Goal: Task Accomplishment & Management: Manage account settings

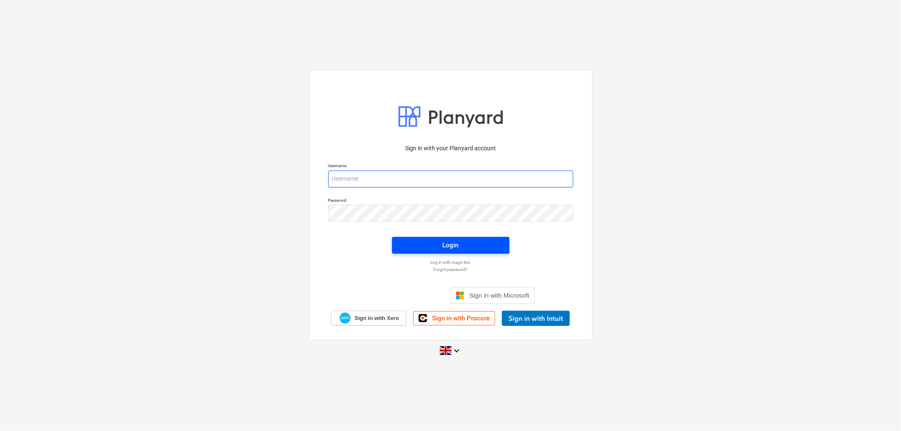
type input "[PERSON_NAME][EMAIL_ADDRESS][DOMAIN_NAME]"
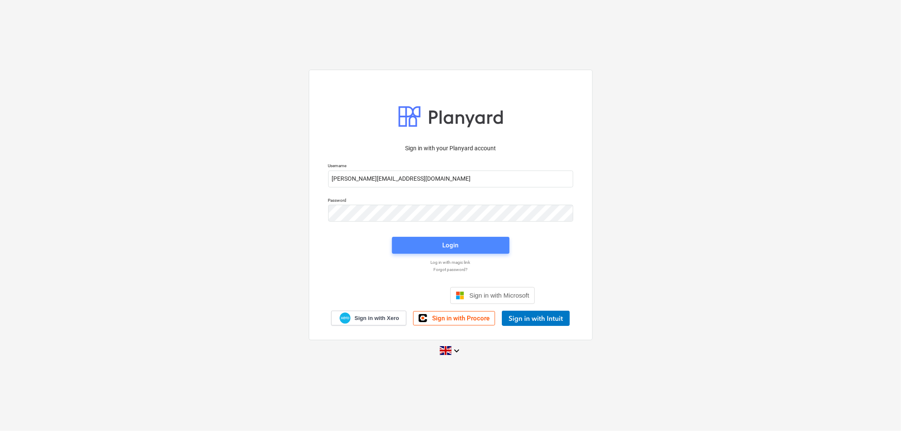
click at [476, 250] on span "Login" at bounding box center [450, 245] width 97 height 11
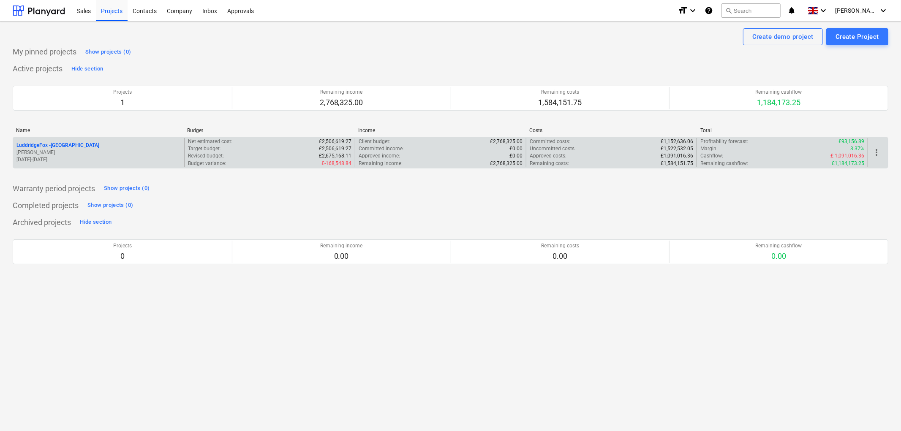
click at [87, 146] on p "LuddridgeFox - [GEOGRAPHIC_DATA]" at bounding box center [57, 145] width 83 height 7
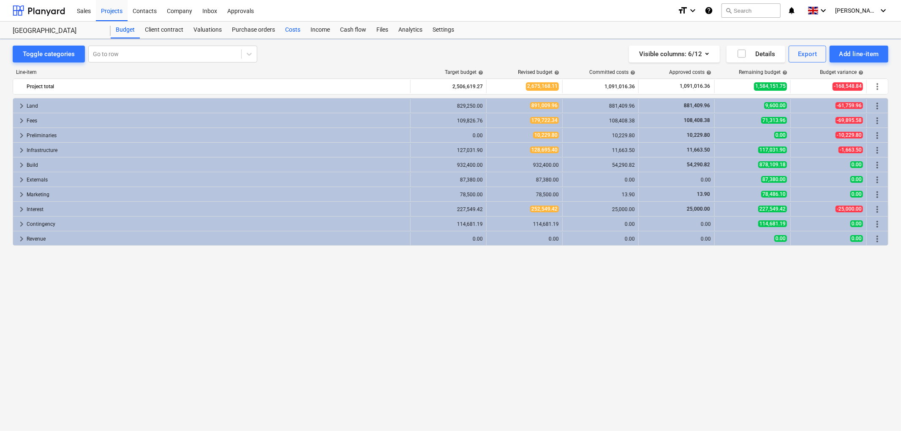
click at [295, 27] on div "Costs" at bounding box center [292, 30] width 25 height 17
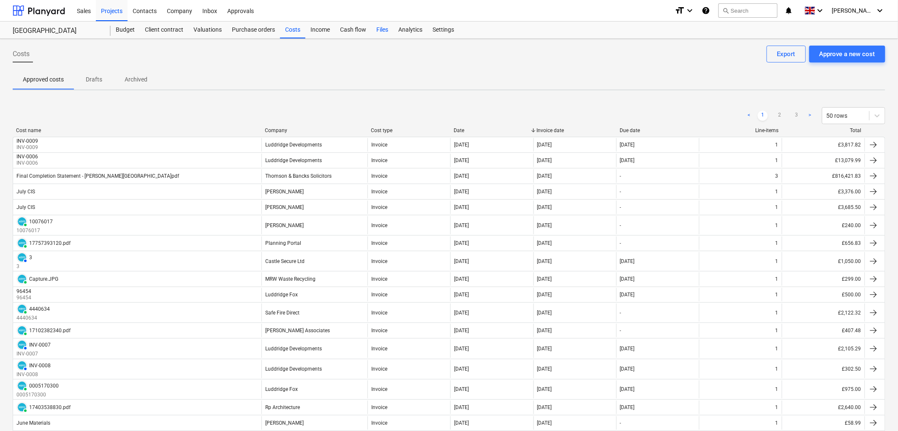
click at [382, 30] on div "Files" at bounding box center [382, 30] width 22 height 17
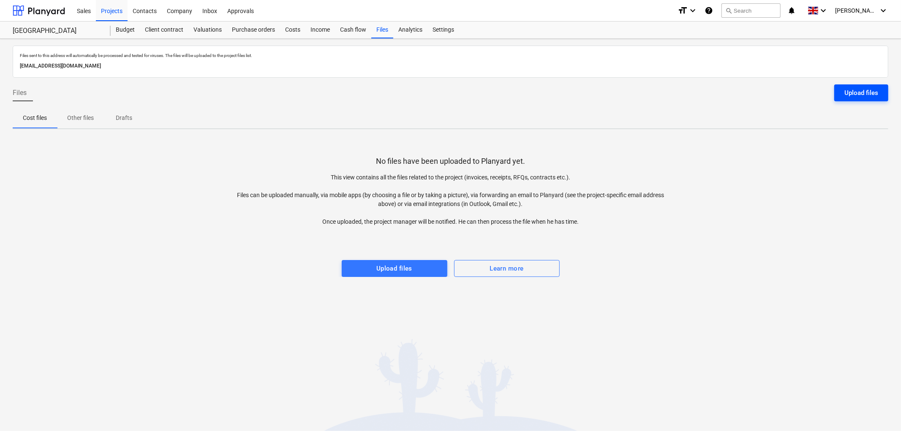
click at [811, 95] on div "Upload files" at bounding box center [862, 92] width 34 height 11
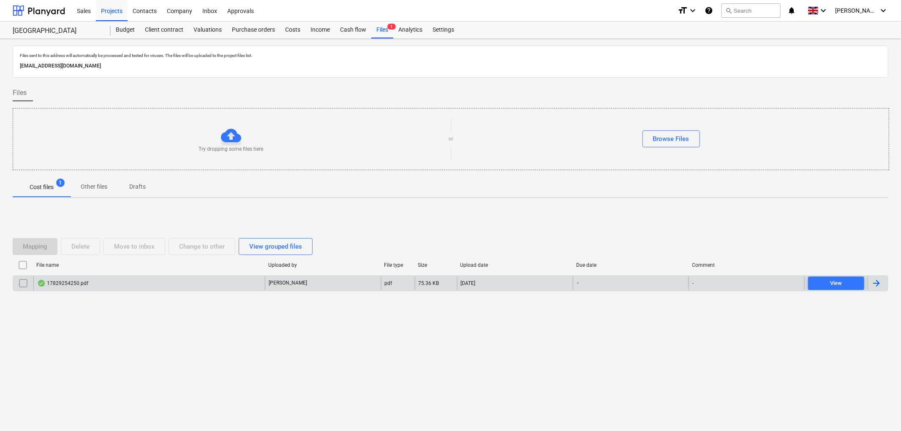
click at [77, 284] on div "17829254250.pdf" at bounding box center [62, 283] width 51 height 7
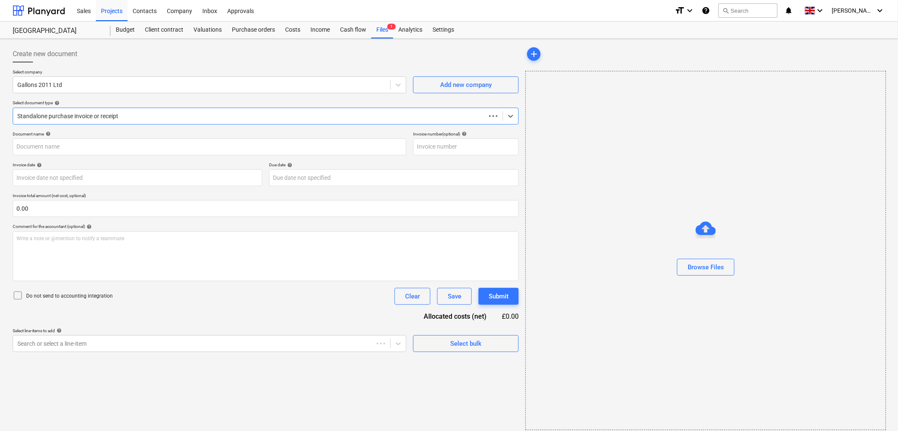
type input "INV-11263"
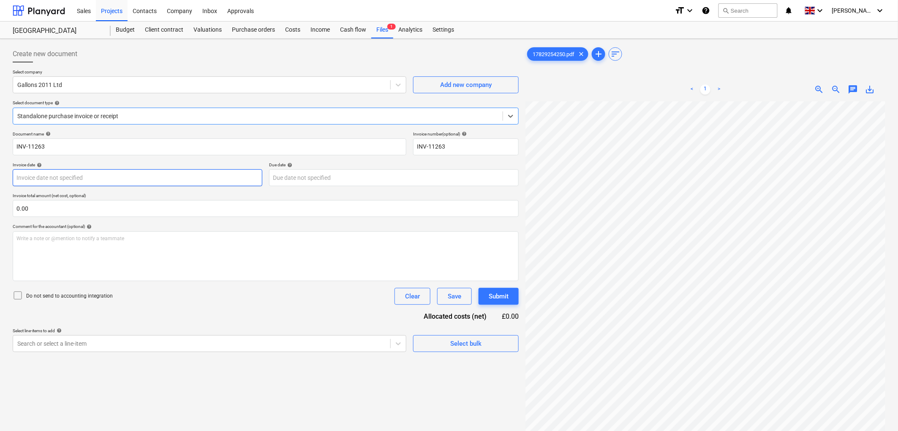
click at [166, 177] on body "Sales Projects Contacts Company Inbox Approvals format_size keyboard_arrow_down…" at bounding box center [449, 215] width 898 height 431
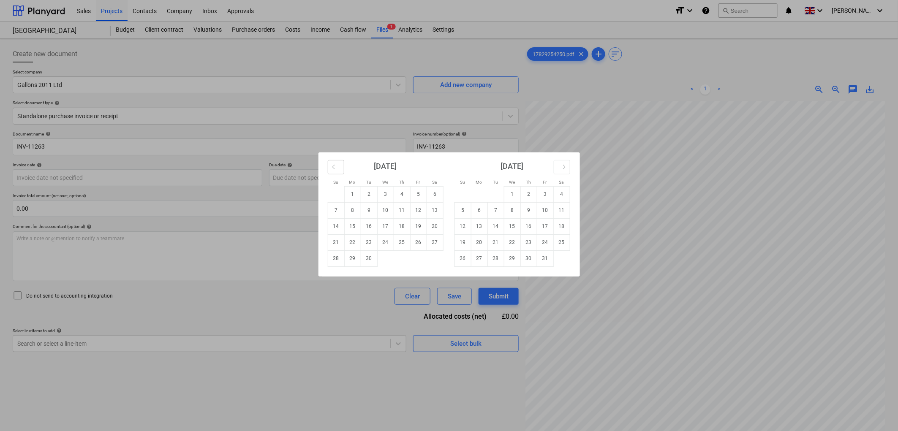
click at [330, 166] on button "Move backward to switch to the previous month." at bounding box center [336, 167] width 16 height 14
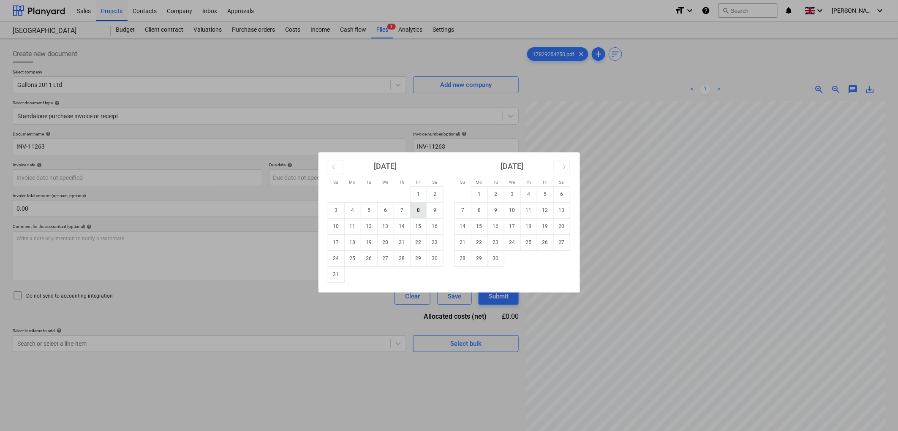
click at [423, 216] on td "8" at bounding box center [418, 210] width 16 height 16
type input "[DATE]"
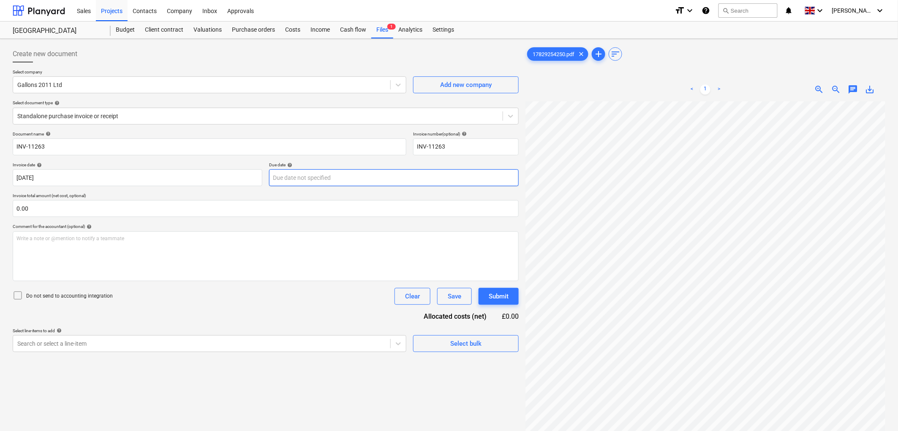
click at [329, 182] on body "Sales Projects Contacts Company Inbox Approvals format_size keyboard_arrow_down…" at bounding box center [449, 215] width 898 height 431
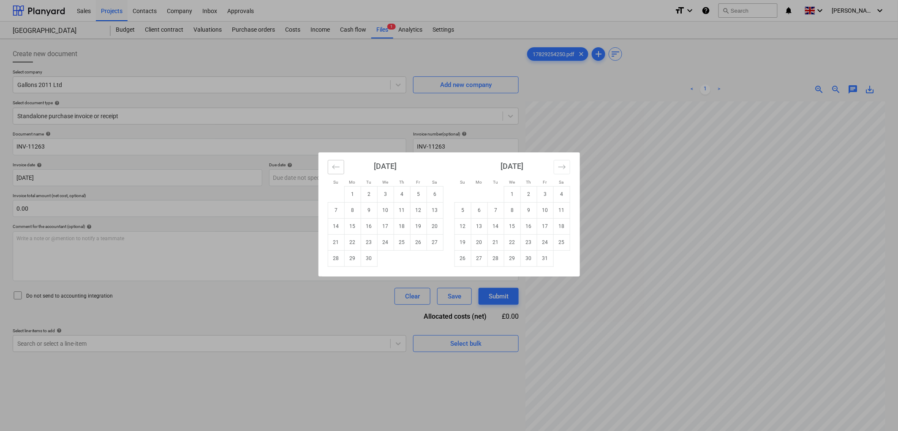
click at [343, 170] on button "Move backward to switch to the previous month." at bounding box center [336, 167] width 16 height 14
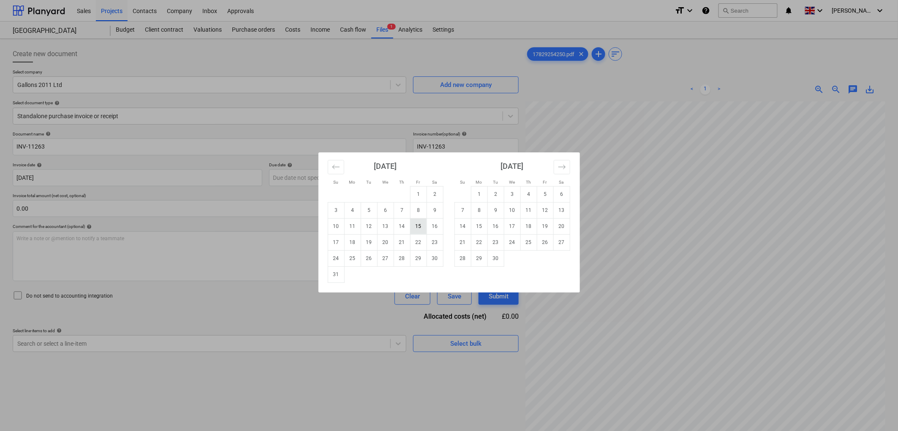
click at [419, 221] on td "15" at bounding box center [418, 226] width 16 height 16
type input "[DATE]"
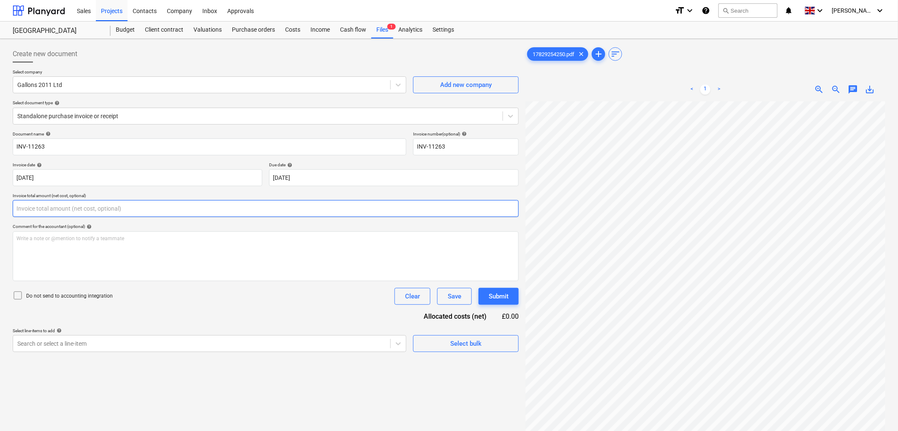
click at [126, 209] on input "text" at bounding box center [266, 208] width 506 height 17
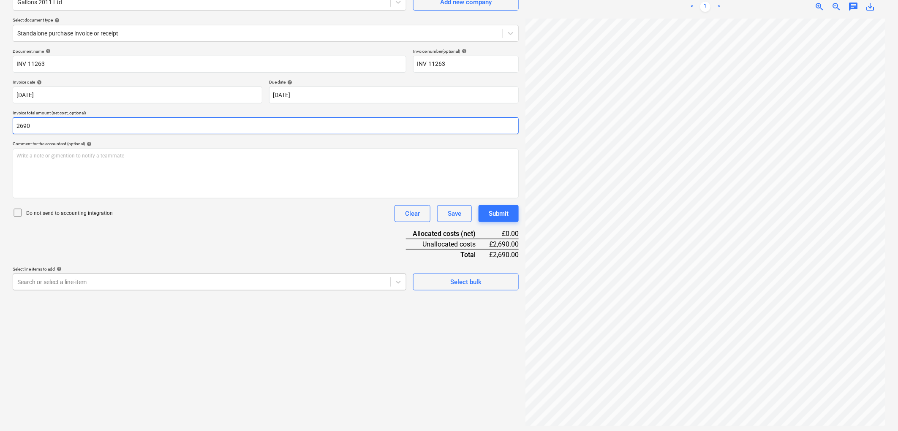
scroll to position [85, 0]
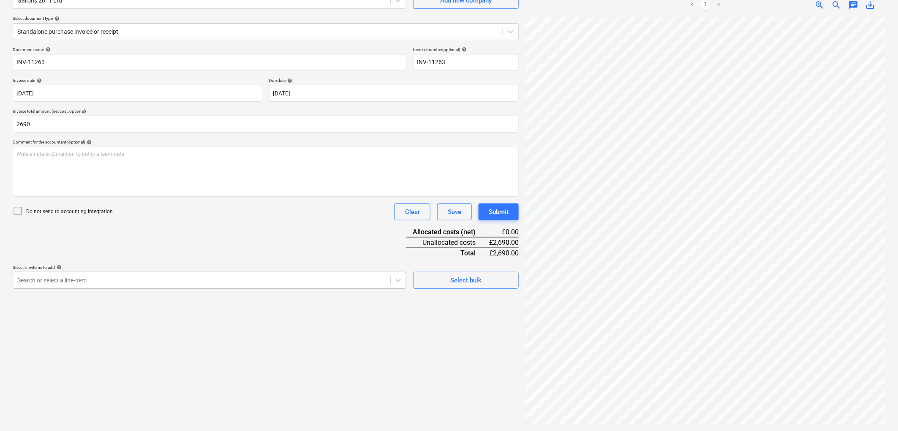
type input "2,690.00"
click at [181, 281] on div at bounding box center [201, 280] width 369 height 8
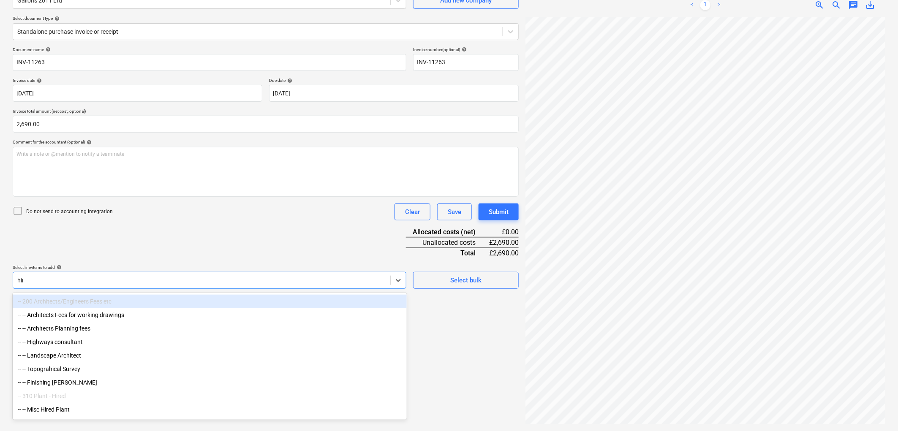
type input "hire"
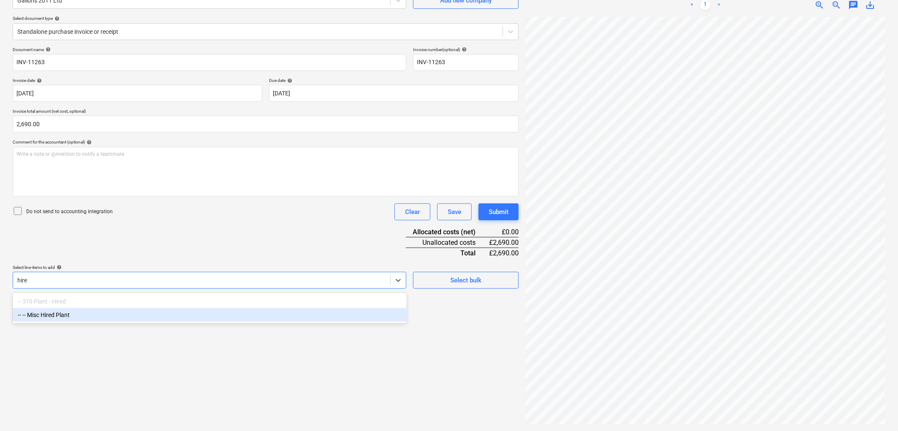
click at [95, 311] on div "-- -- Misc Hired Plant" at bounding box center [210, 315] width 394 height 14
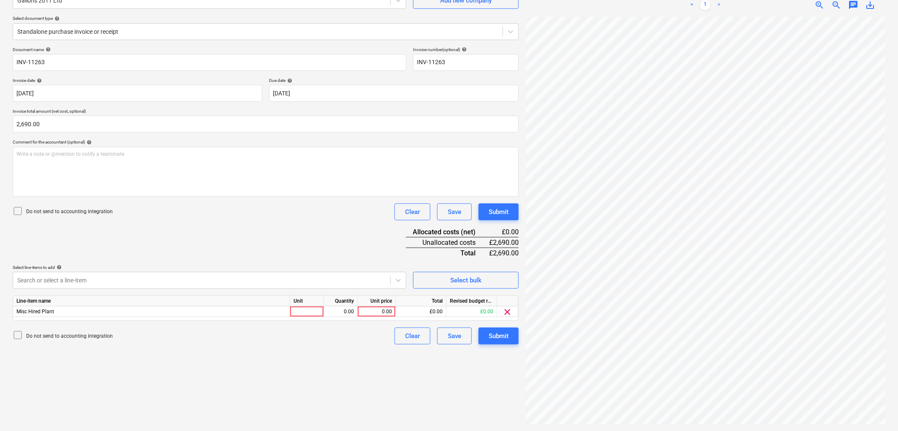
click at [182, 222] on div "Document name help INV-11263 Invoice number (optional) help INV-11263 Invoice d…" at bounding box center [266, 196] width 506 height 298
click at [311, 311] on div at bounding box center [307, 312] width 34 height 11
type input "1"
type input "269"
type input "2690"
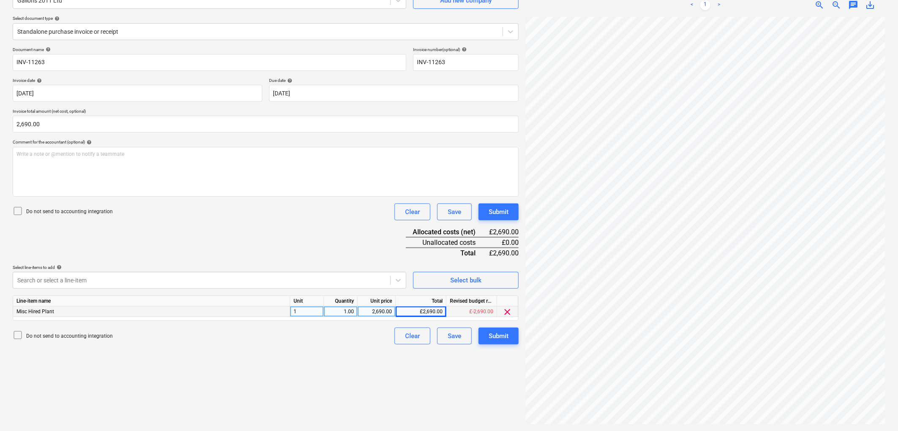
scroll to position [1, 7]
click at [711, 388] on div "17829254250.pdf clear add sort < 1 > zoom_in zoom_out chat 0 save_alt" at bounding box center [705, 193] width 367 height 470
click at [703, 388] on div "17829254250.pdf clear add sort < 1 > zoom_in zoom_out chat 0 save_alt" at bounding box center [705, 193] width 367 height 470
drag, startPoint x: 657, startPoint y: 426, endPoint x: 676, endPoint y: 426, distance: 18.6
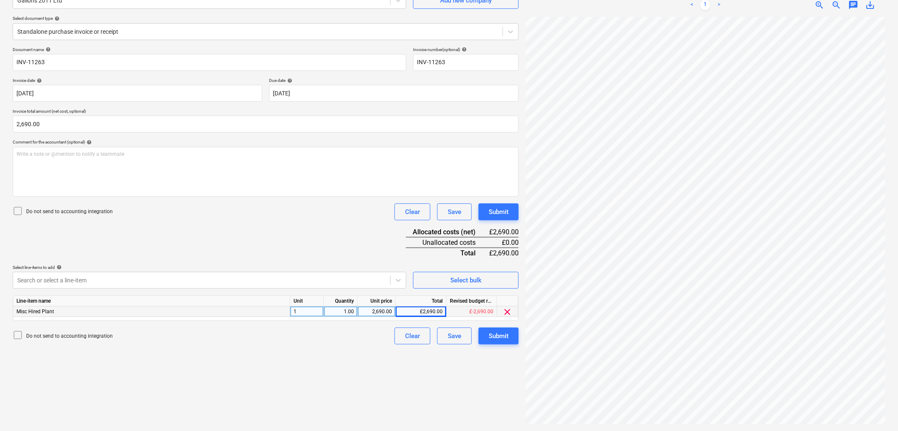
click at [676, 388] on div "17829254250.pdf clear add sort < 1 > zoom_in zoom_out chat 0 save_alt" at bounding box center [705, 193] width 367 height 470
click at [499, 338] on div "Submit" at bounding box center [499, 336] width 20 height 11
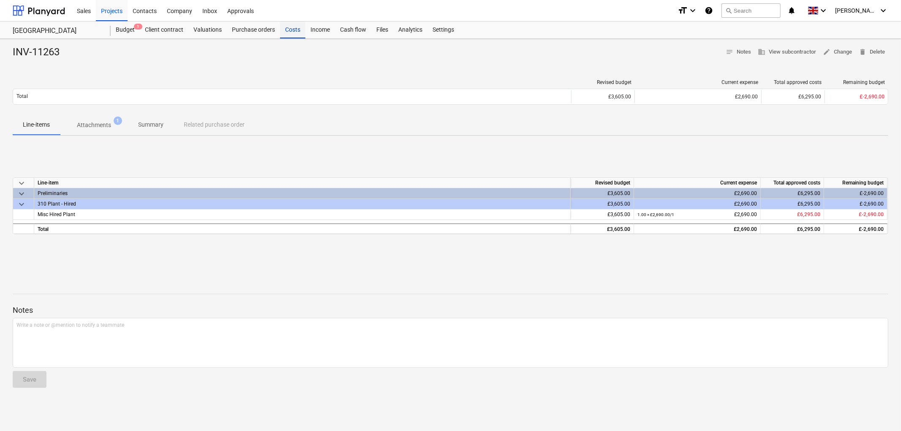
click at [290, 29] on div "Costs" at bounding box center [292, 30] width 25 height 17
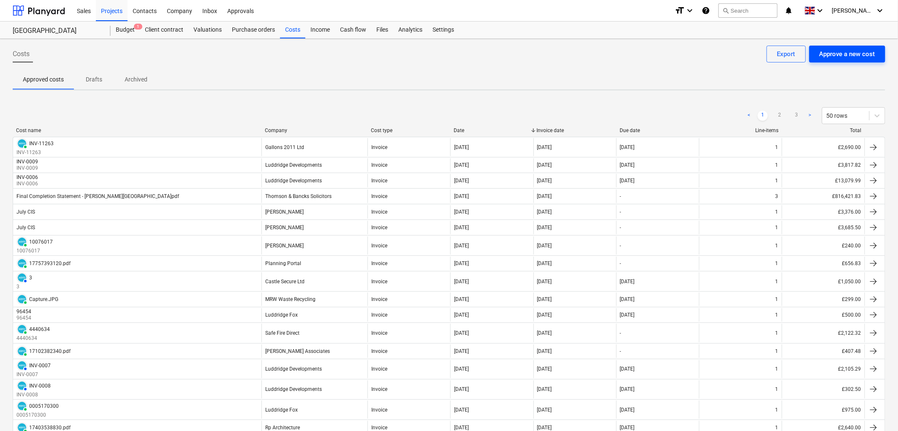
click at [811, 57] on div "Approve a new cost" at bounding box center [848, 54] width 56 height 11
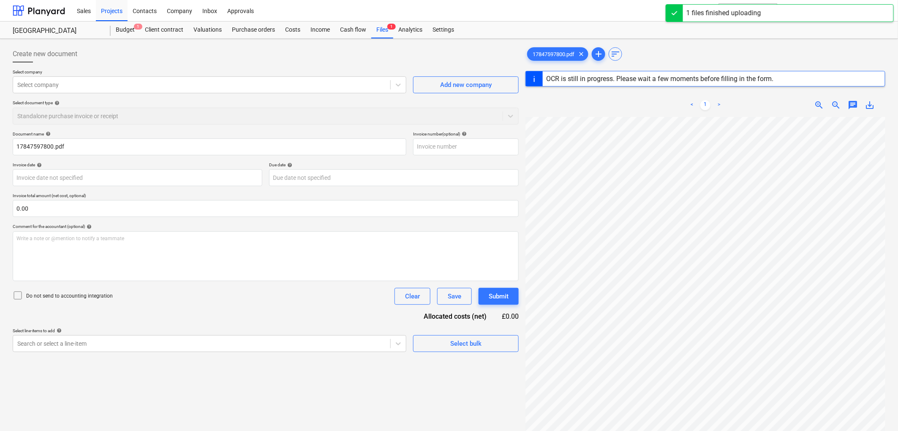
type input "7302"
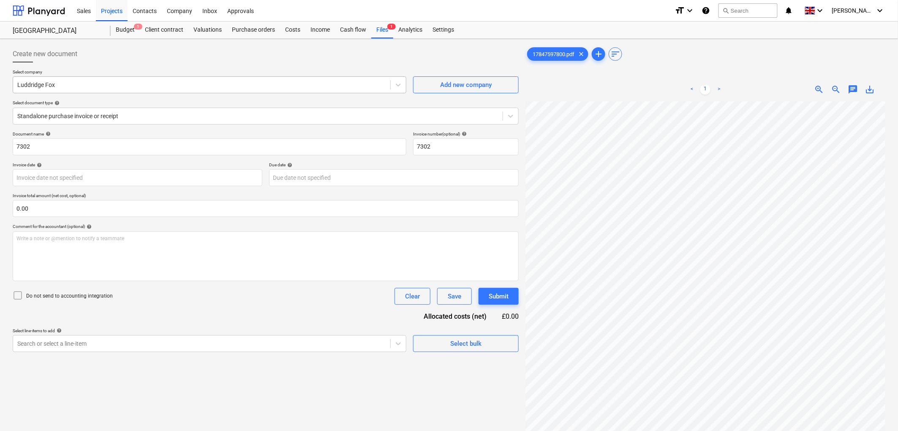
click at [77, 85] on div at bounding box center [201, 85] width 369 height 8
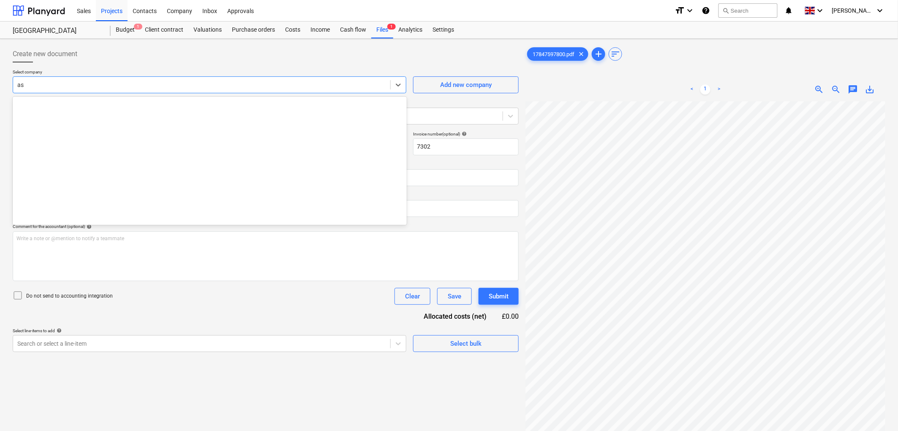
type input "a"
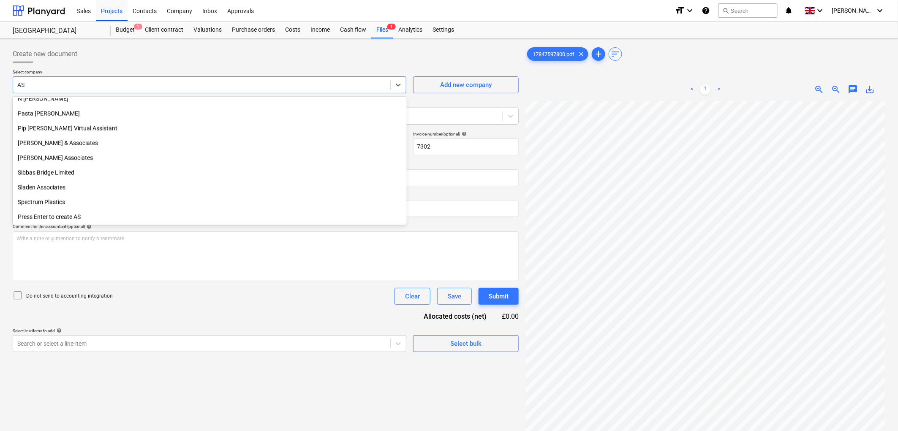
type input "ASL"
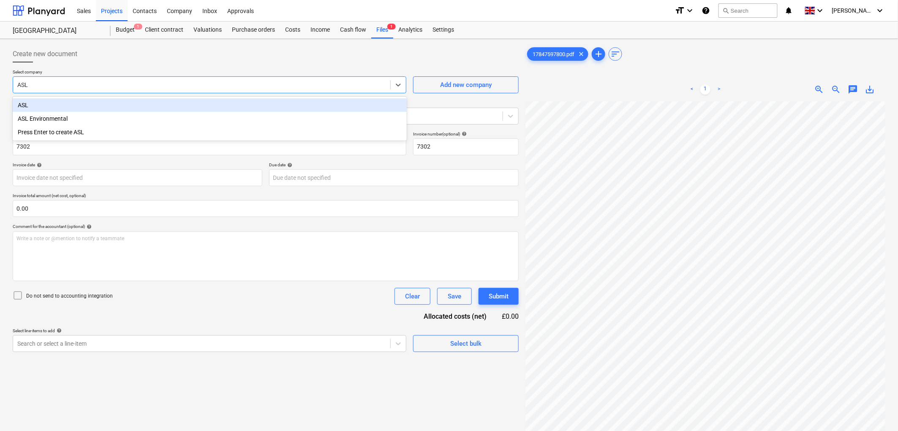
click at [41, 106] on div "ASL" at bounding box center [210, 105] width 394 height 14
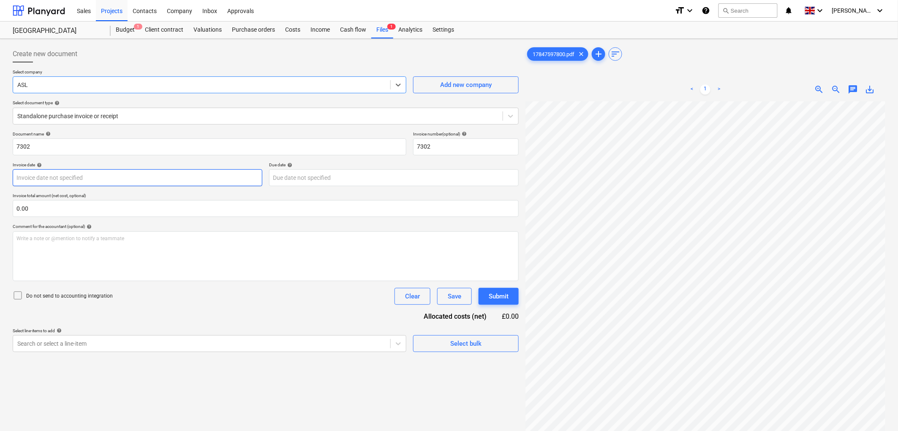
click at [80, 175] on body "Sales Projects Contacts Company Inbox Approvals format_size keyboard_arrow_down…" at bounding box center [449, 215] width 898 height 431
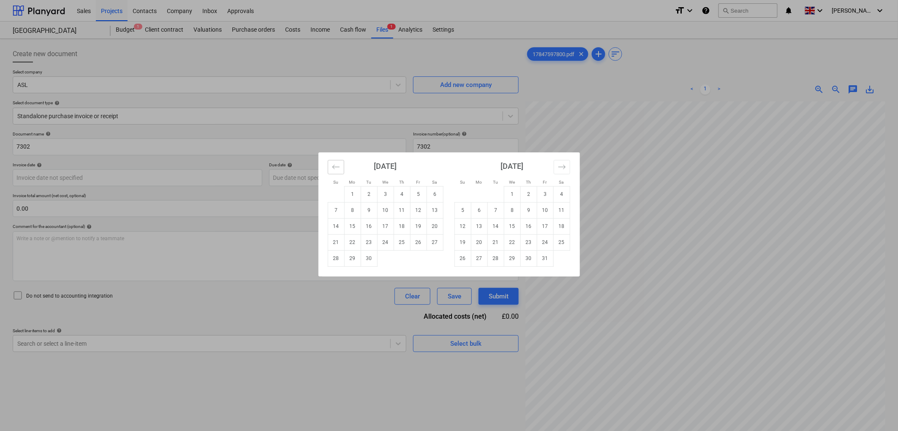
click at [336, 168] on icon "Move backward to switch to the previous month." at bounding box center [336, 167] width 8 height 8
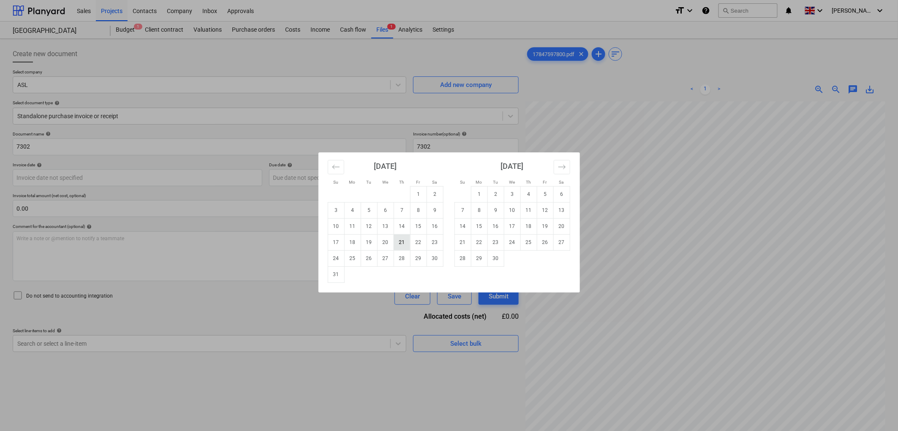
click at [405, 240] on td "21" at bounding box center [402, 243] width 16 height 16
type input "[DATE]"
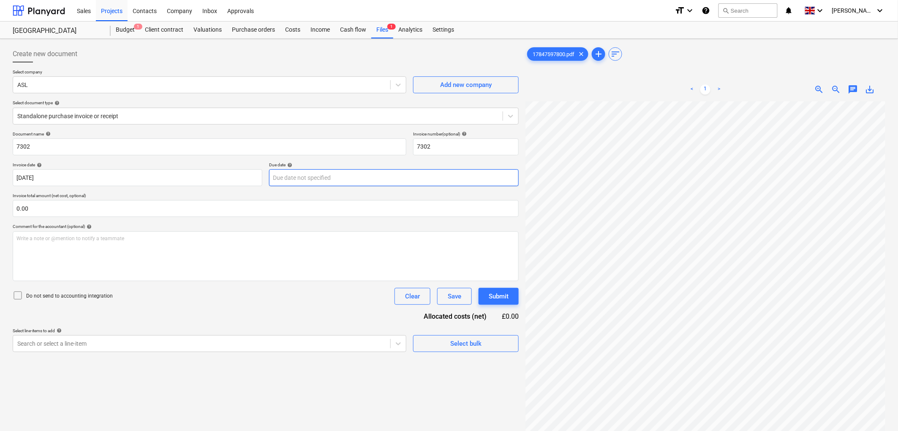
click at [298, 175] on body "Sales Projects Contacts Company Inbox Approvals format_size keyboard_arrow_down…" at bounding box center [449, 215] width 898 height 431
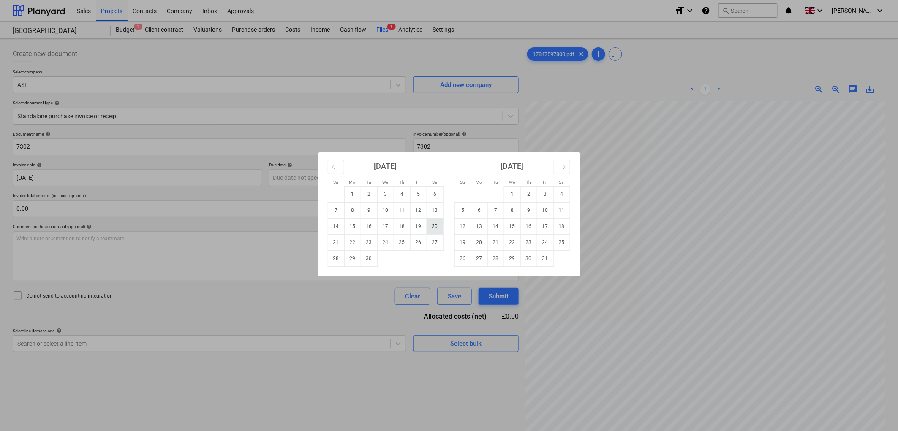
click at [441, 227] on td "20" at bounding box center [435, 226] width 16 height 16
type input "[DATE]"
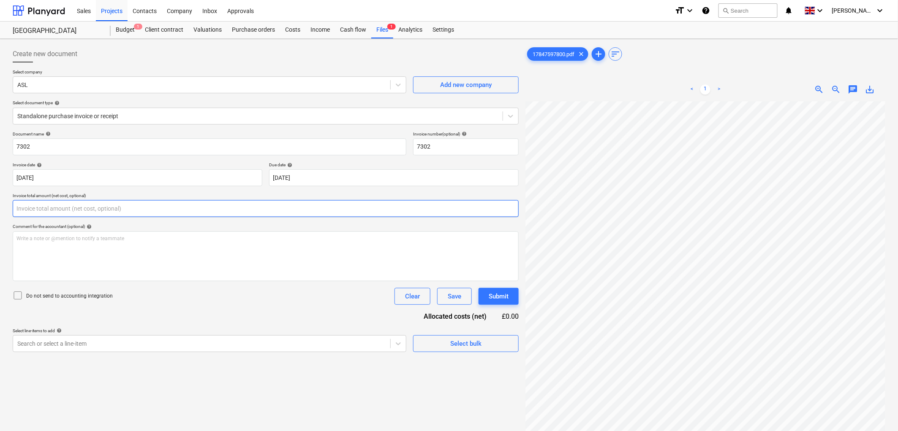
click at [44, 213] on input "text" at bounding box center [266, 208] width 506 height 17
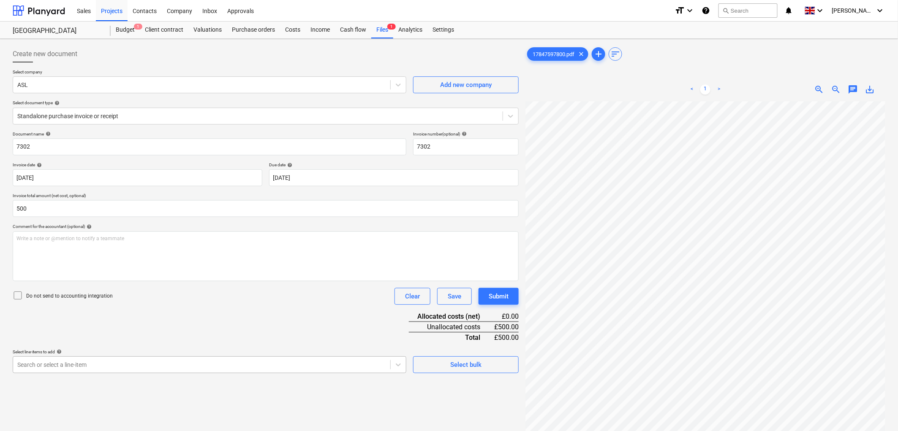
type input "500.00"
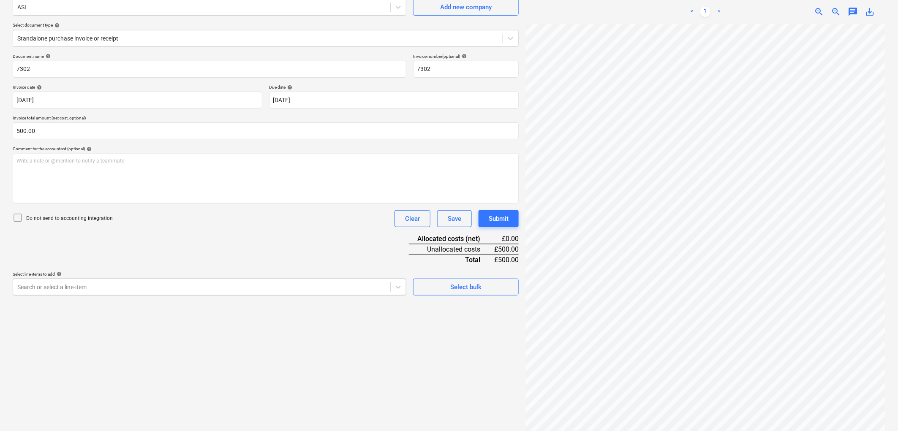
click at [175, 354] on body "Sales Projects Contacts Company Inbox Approvals format_size keyboard_arrow_down…" at bounding box center [449, 137] width 898 height 431
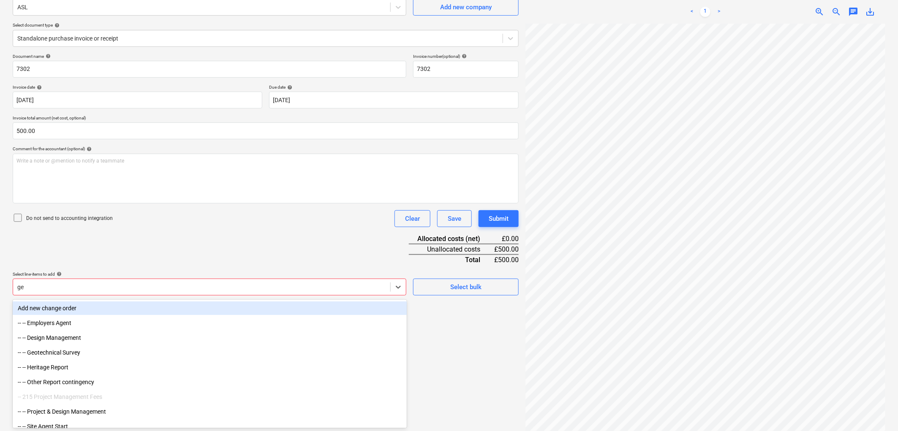
type input "geo"
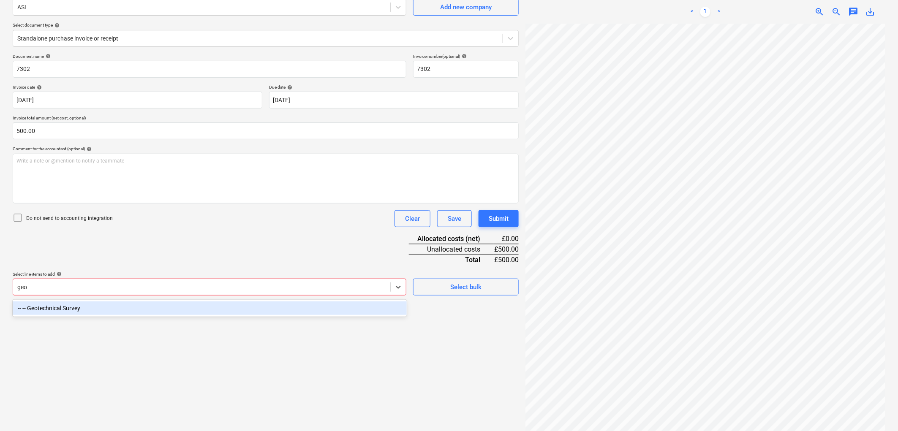
click at [112, 311] on div "-- -- Geotechnical Survey" at bounding box center [210, 309] width 394 height 14
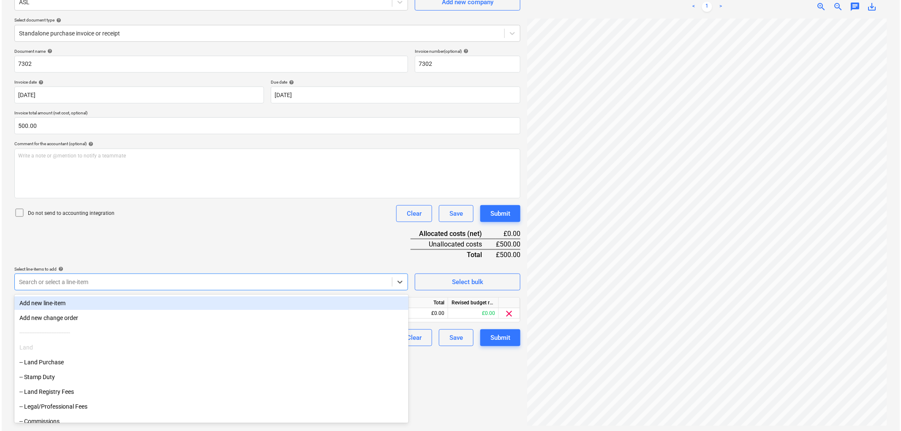
scroll to position [85, 0]
click at [268, 199] on div "Document name help 7302 Invoice number (optional) help 7302 Invoice date help […" at bounding box center [266, 196] width 506 height 298
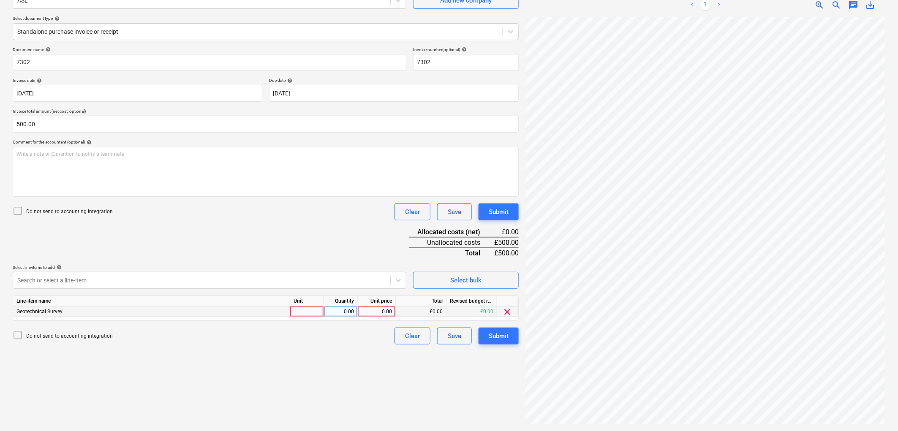
click at [319, 309] on div at bounding box center [307, 312] width 34 height 11
type input "1"
type input "500"
click at [505, 340] on div "Submit" at bounding box center [499, 336] width 20 height 11
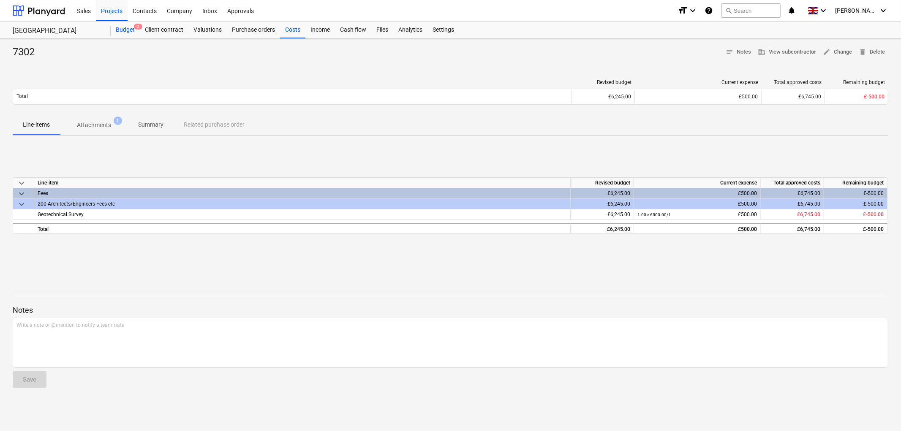
click at [121, 30] on div "Budget 2" at bounding box center [125, 30] width 29 height 17
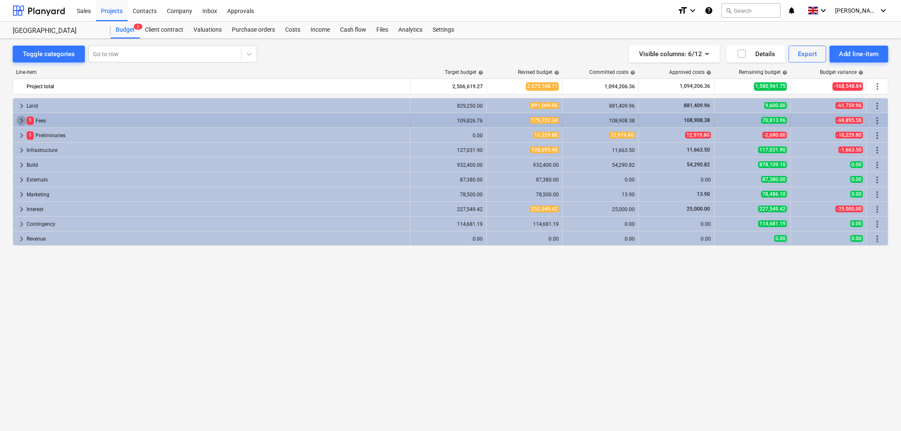
click at [22, 122] on span "keyboard_arrow_right" at bounding box center [21, 121] width 10 height 10
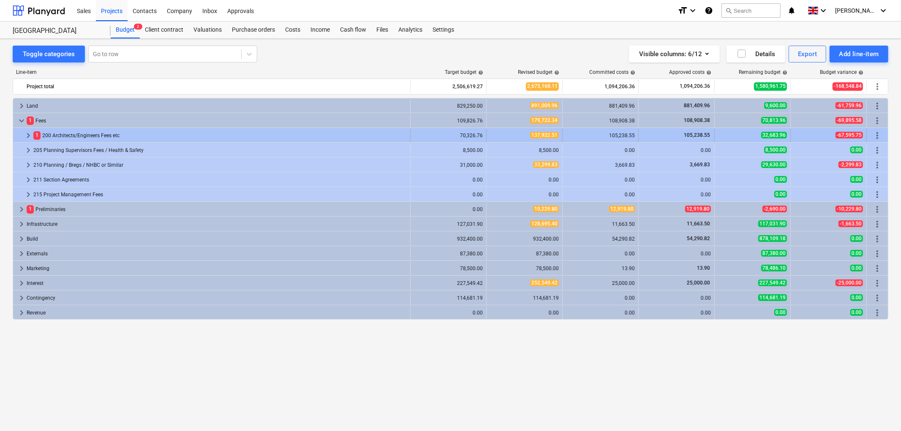
click at [27, 134] on span "keyboard_arrow_right" at bounding box center [28, 136] width 10 height 10
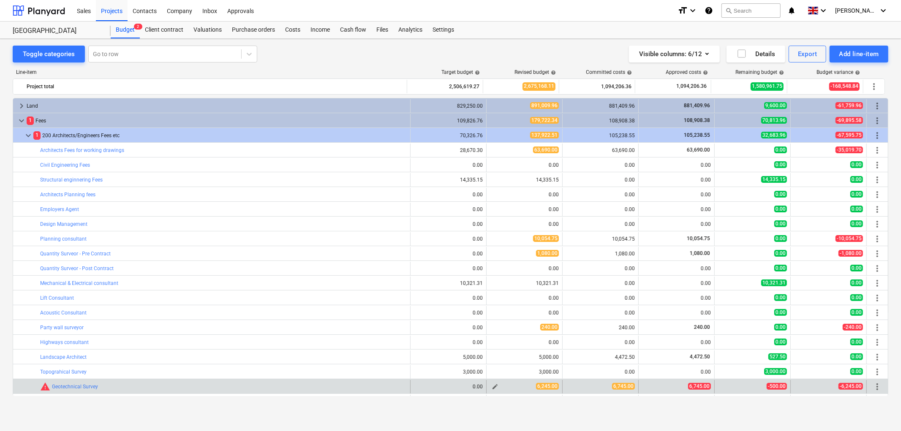
click at [494, 387] on span "edit" at bounding box center [495, 387] width 7 height 7
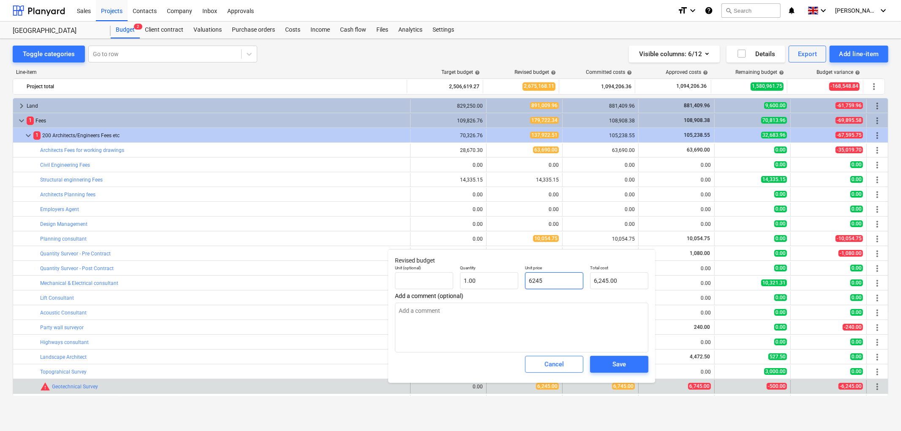
click at [529, 289] on input "6245" at bounding box center [554, 281] width 58 height 17
click at [534, 279] on input "6245" at bounding box center [554, 281] width 58 height 17
type input "6"
type textarea "x"
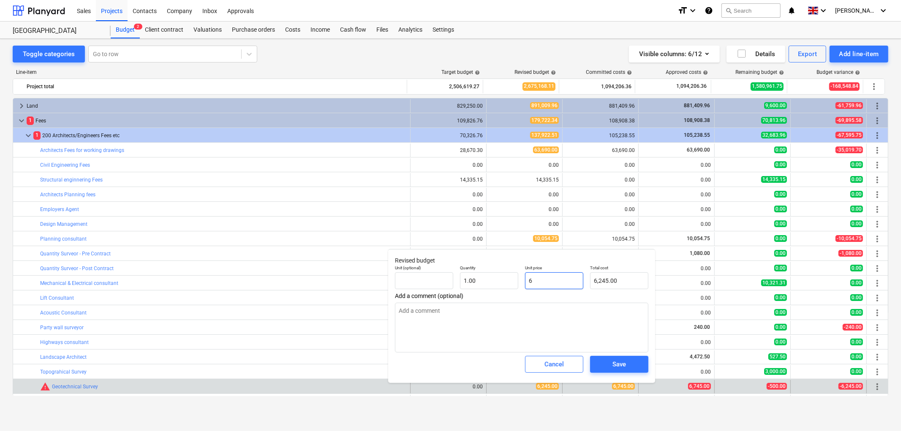
type input "6.00"
type input "67"
type textarea "x"
type input "67.00"
type input "674"
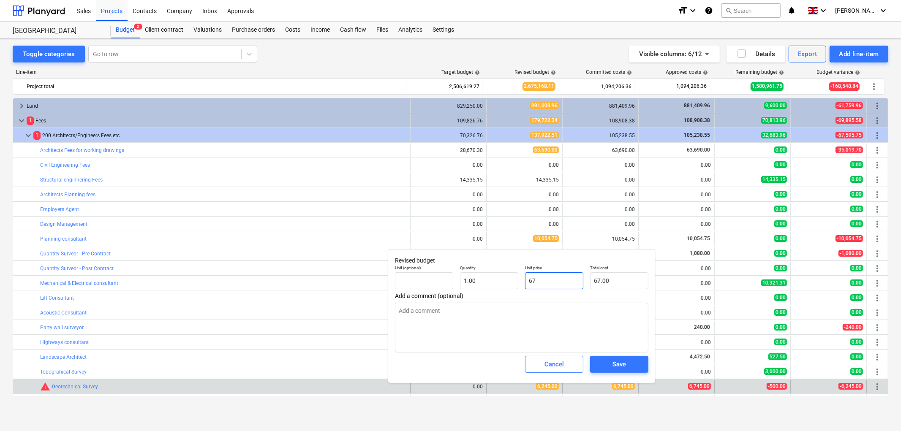
type textarea "x"
type input "674.00"
type input "6745"
type textarea "x"
type input "6,745.00"
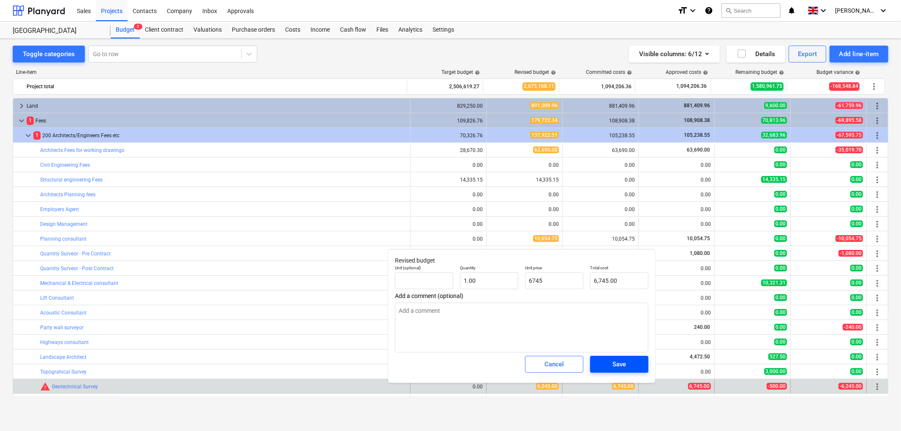
type input "6,745.00"
click at [615, 369] on div "Save" at bounding box center [620, 364] width 14 height 11
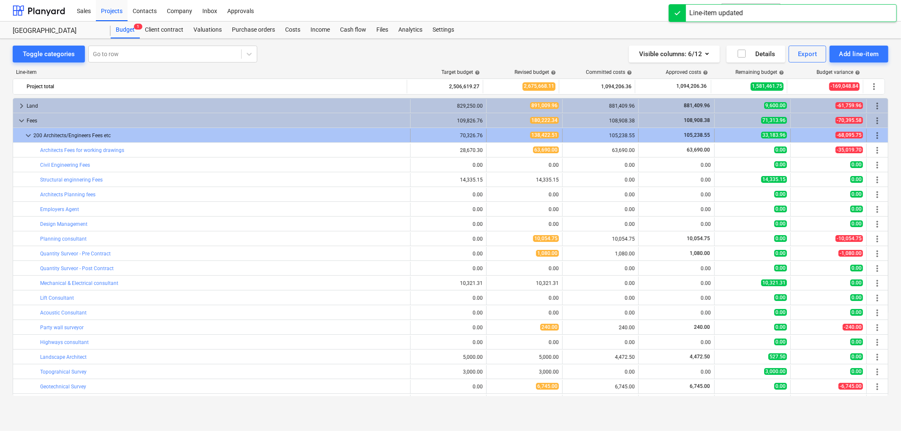
click at [27, 136] on span "keyboard_arrow_down" at bounding box center [28, 136] width 10 height 10
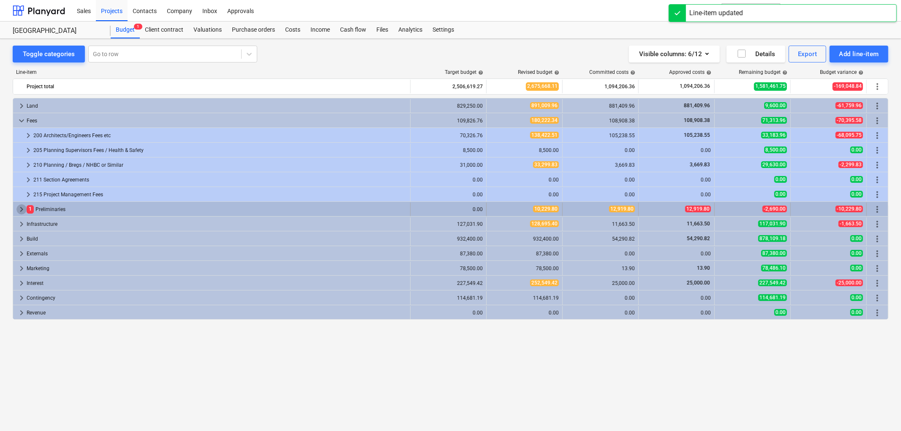
click at [20, 209] on span "keyboard_arrow_right" at bounding box center [21, 210] width 10 height 10
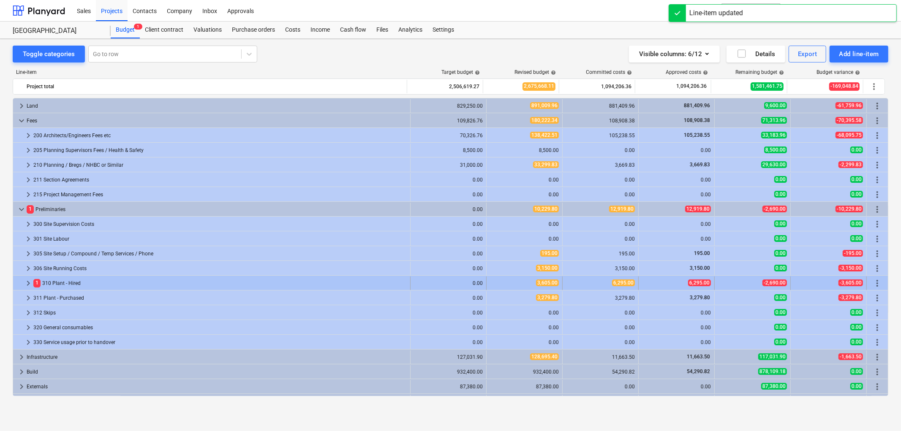
click at [27, 284] on span "keyboard_arrow_right" at bounding box center [28, 283] width 10 height 10
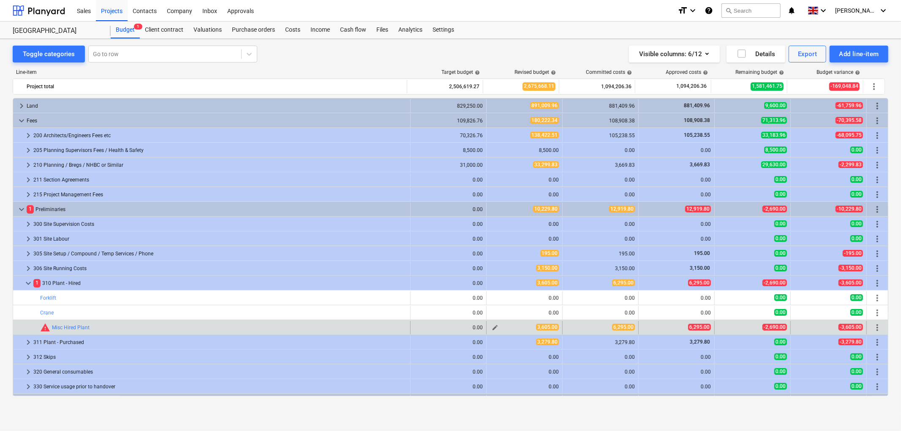
click at [492, 327] on span "edit" at bounding box center [495, 328] width 7 height 7
type textarea "x"
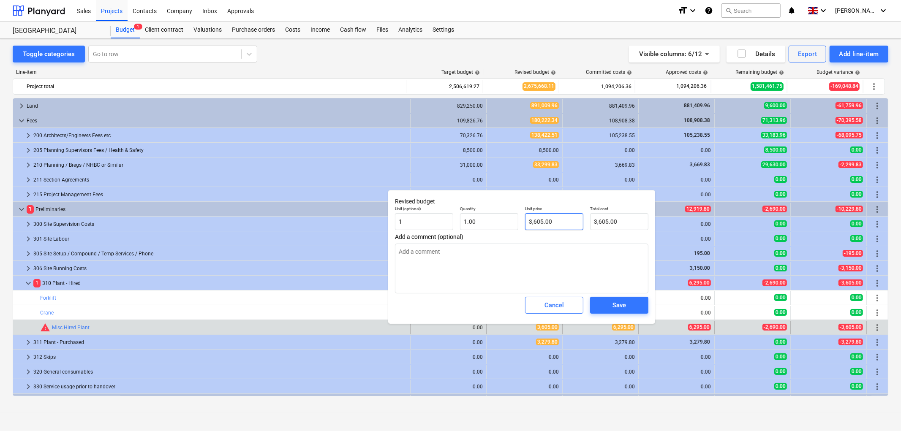
type input "3605"
click at [534, 219] on input "3605" at bounding box center [554, 221] width 58 height 17
click at [534, 218] on input "3605" at bounding box center [554, 221] width 58 height 17
type textarea "x"
type input "6"
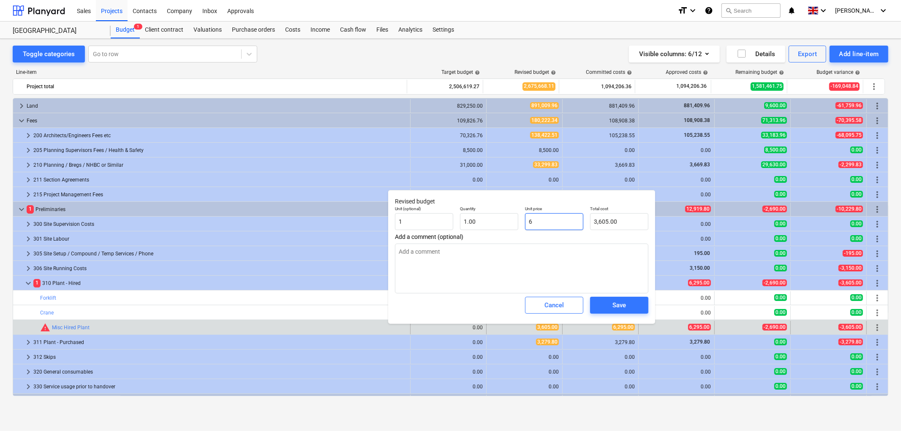
type input "6.00"
type textarea "x"
type input "62"
type input "62.00"
type textarea "x"
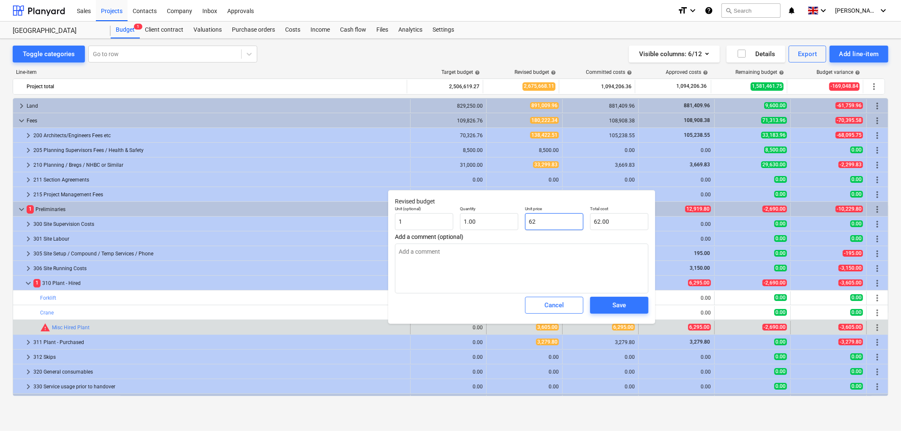
type input "629"
type input "629.00"
type textarea "x"
type input "6295"
type input "6,295.00"
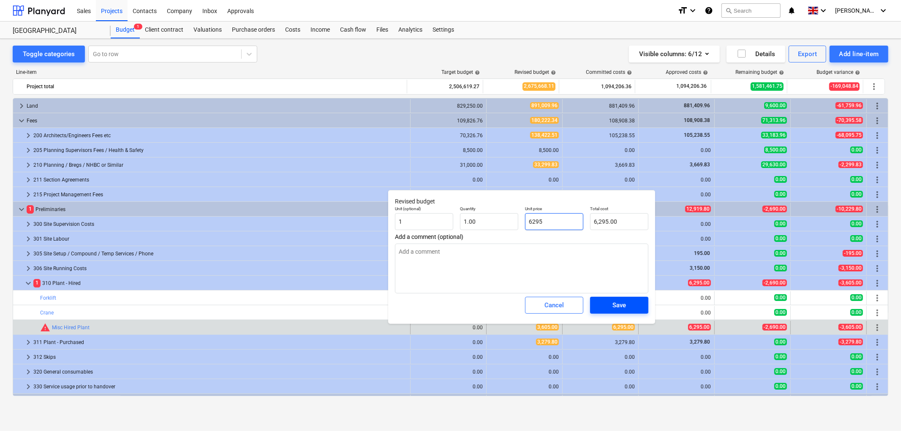
type input "6295"
type textarea "x"
type input "6,295.00"
click at [608, 303] on span "Save" at bounding box center [619, 305] width 38 height 11
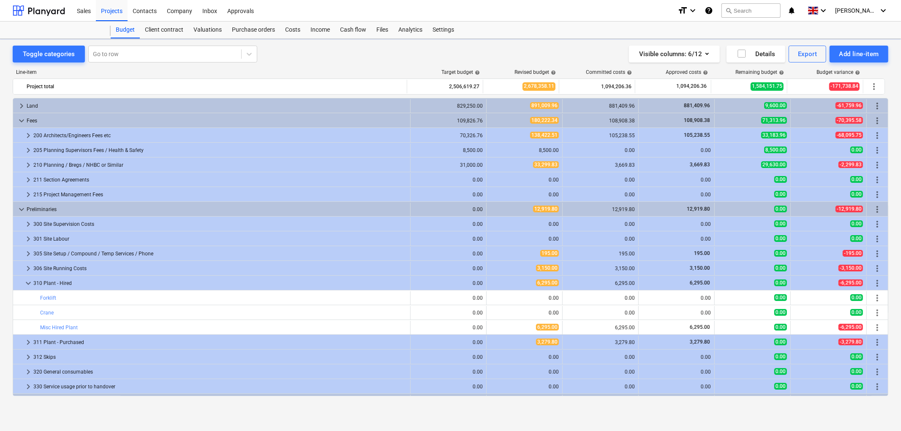
type textarea "x"
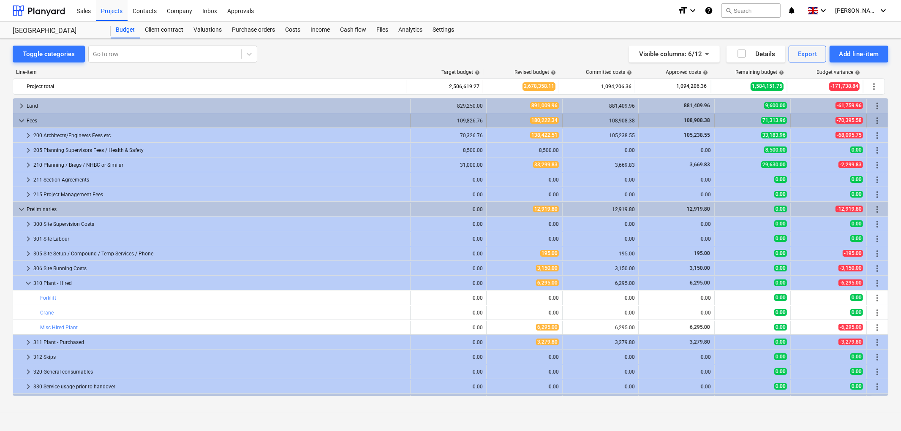
click at [22, 124] on span "keyboard_arrow_down" at bounding box center [21, 121] width 10 height 10
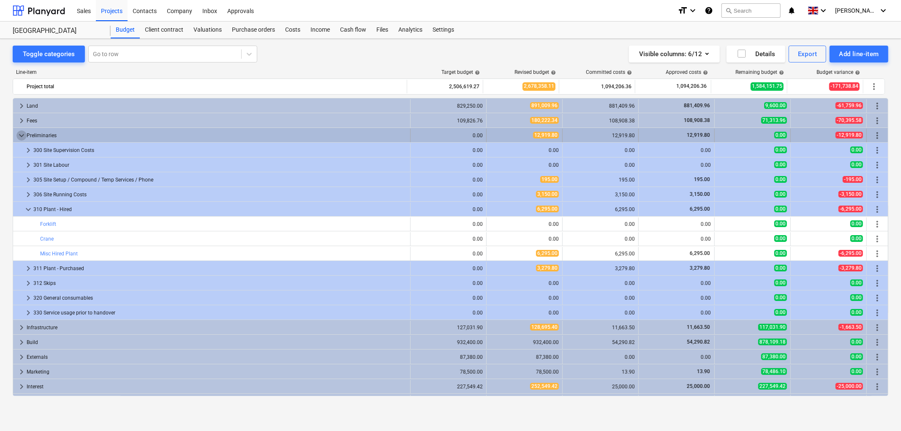
click at [22, 138] on span "keyboard_arrow_down" at bounding box center [21, 136] width 10 height 10
